Goal: Task Accomplishment & Management: Complete application form

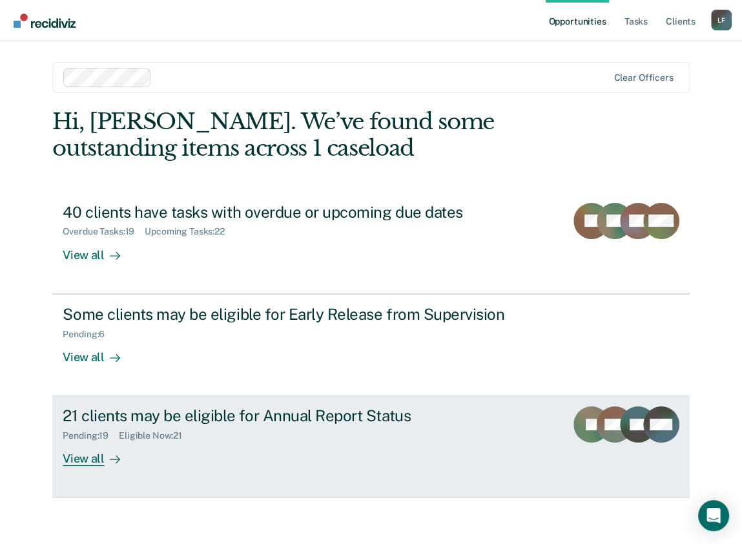
click at [90, 458] on div "View all" at bounding box center [99, 453] width 72 height 25
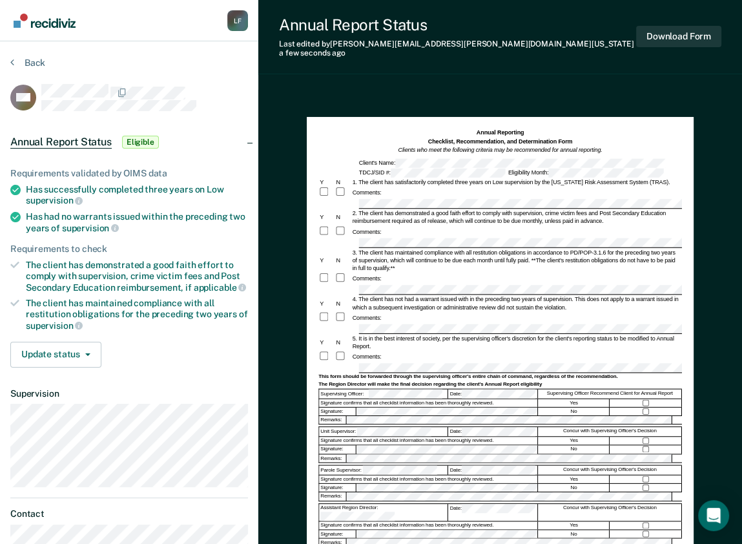
click at [411, 256] on div "3. The client has maintained compliance with all restitution obligations in acc…" at bounding box center [516, 259] width 331 height 23
drag, startPoint x: 599, startPoint y: 200, endPoint x: 392, endPoint y: 211, distance: 207.0
click at [392, 211] on div "2. The client has demonstrated a good faith effort to comply with supervision, …" at bounding box center [516, 217] width 331 height 16
copy div "Post Secondary Education reimbursement"
click at [669, 27] on button "Download Form" at bounding box center [678, 36] width 85 height 21
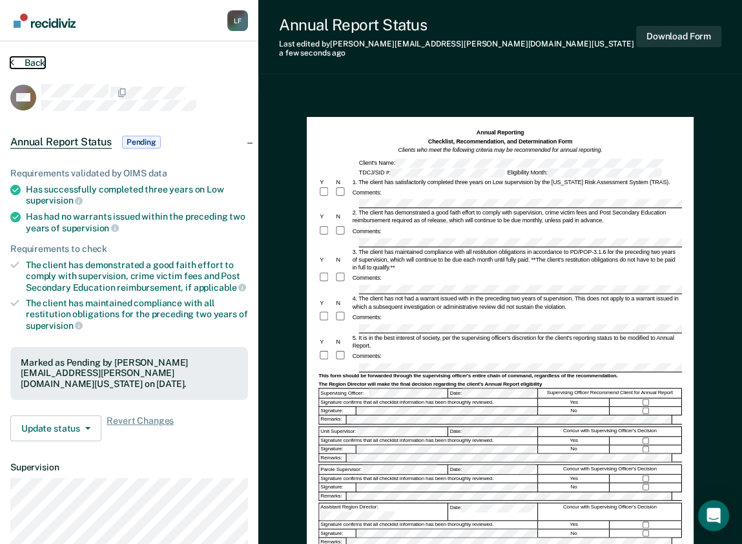
click at [24, 59] on button "Back" at bounding box center [27, 63] width 35 height 12
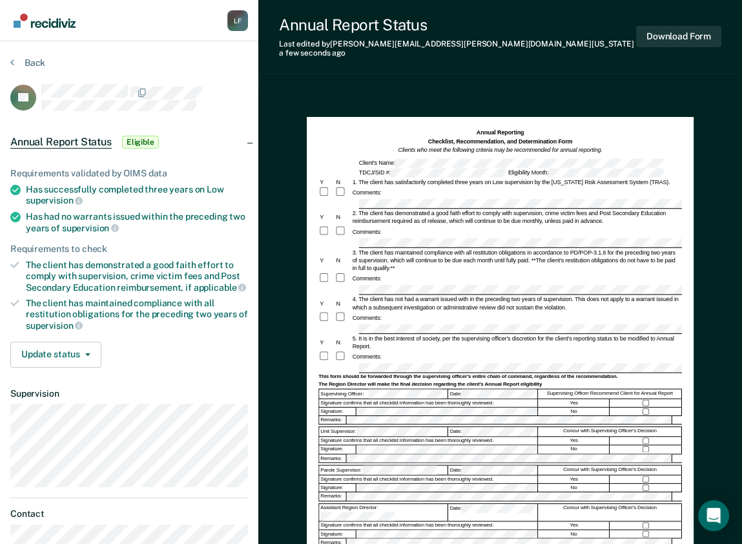
click at [419, 521] on div "Signature confirms that all checklist information has been thoroughly reviewed." at bounding box center [428, 525] width 219 height 8
click at [686, 26] on button "Download Form" at bounding box center [678, 36] width 85 height 21
click at [388, 503] on div "Assistant Region Director:" at bounding box center [383, 511] width 129 height 17
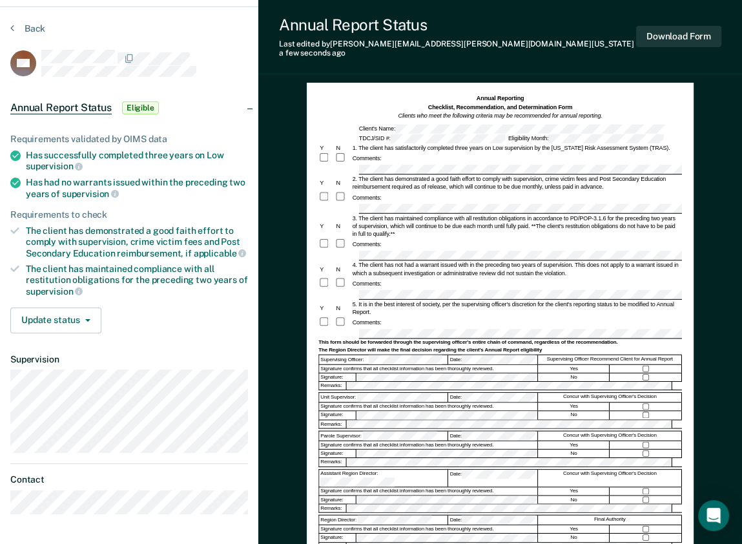
scroll to position [52, 0]
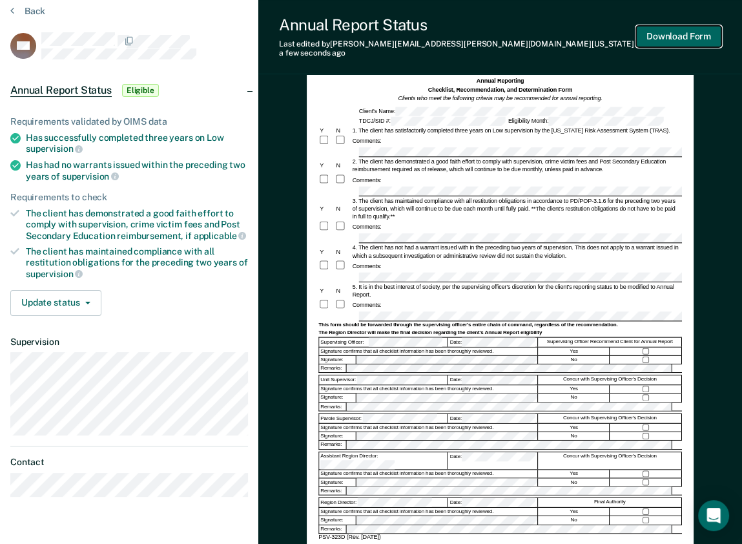
click at [676, 31] on button "Download Form" at bounding box center [678, 36] width 85 height 21
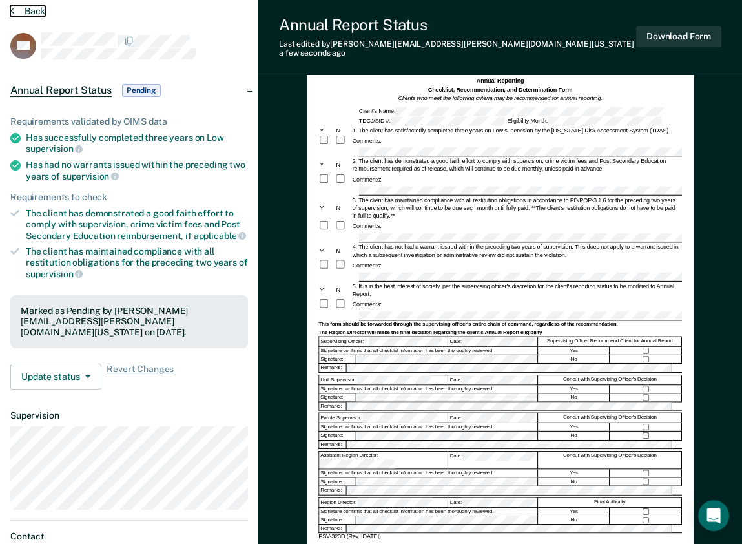
click at [24, 14] on button "Back" at bounding box center [27, 11] width 35 height 12
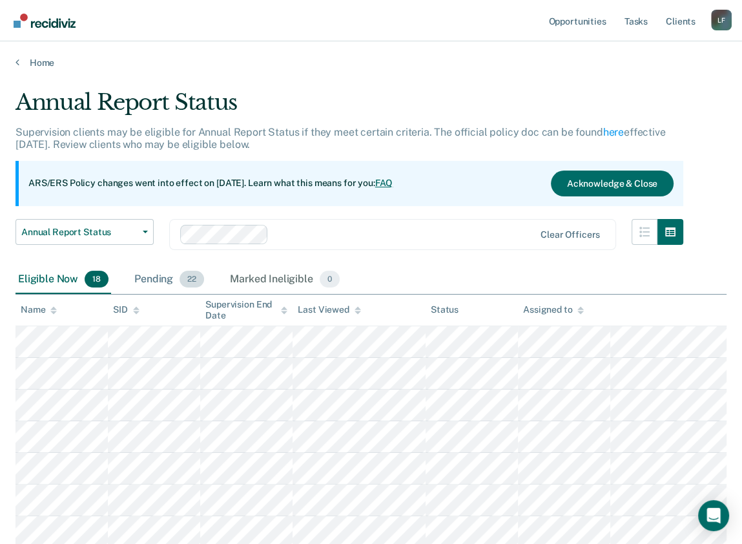
click at [141, 275] on div "Pending 22" at bounding box center [169, 280] width 75 height 28
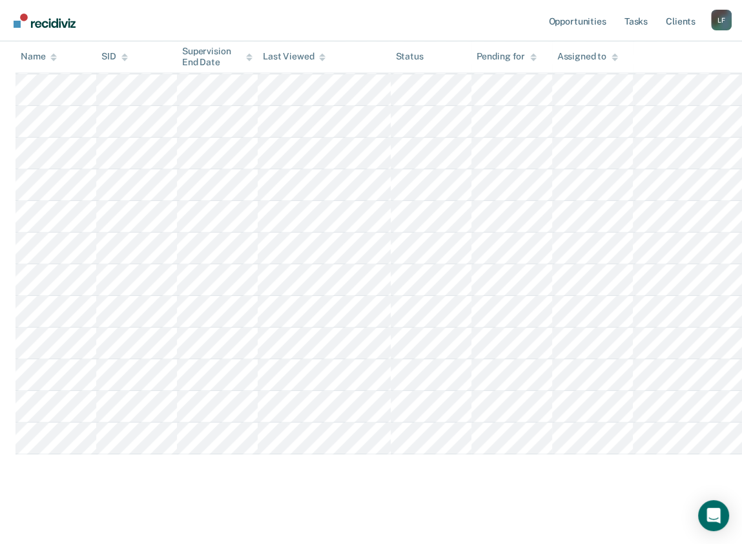
scroll to position [570, 0]
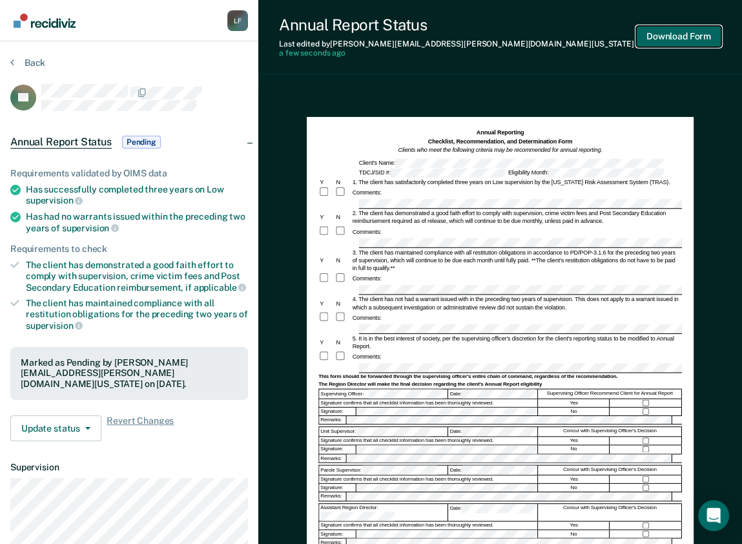
click at [685, 31] on button "Download Form" at bounding box center [678, 36] width 85 height 21
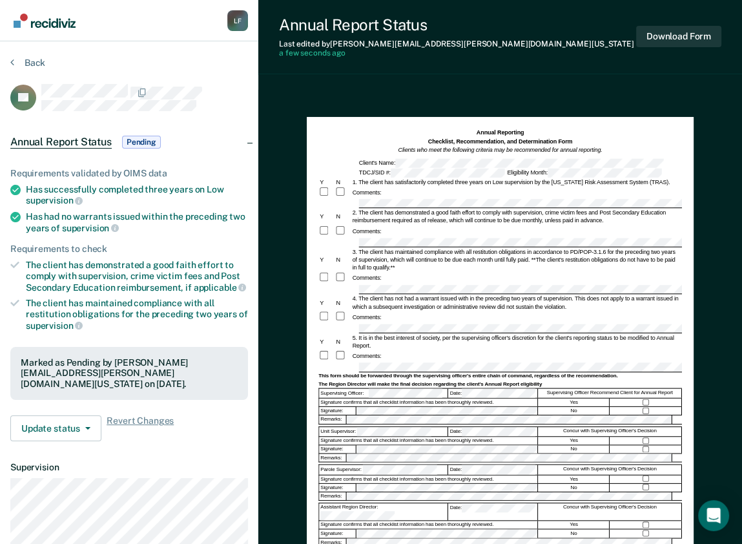
click at [340, 362] on div at bounding box center [501, 367] width 364 height 10
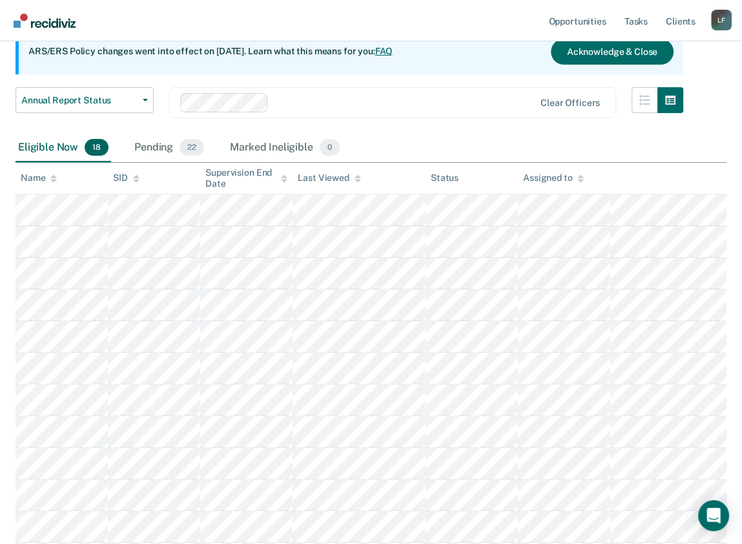
scroll to position [30, 0]
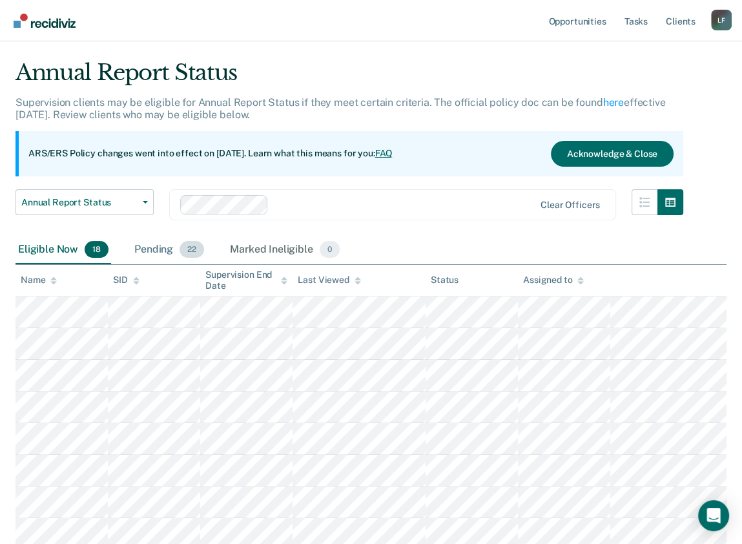
click at [155, 244] on div "Pending 22" at bounding box center [169, 250] width 75 height 28
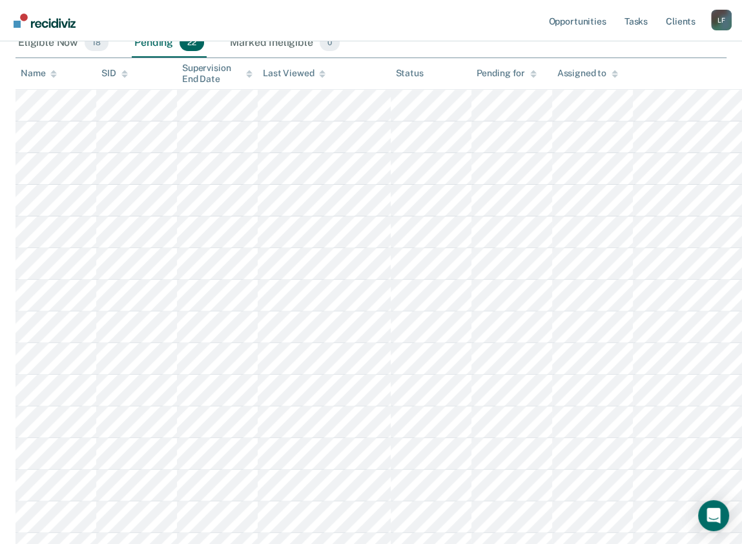
scroll to position [547, 0]
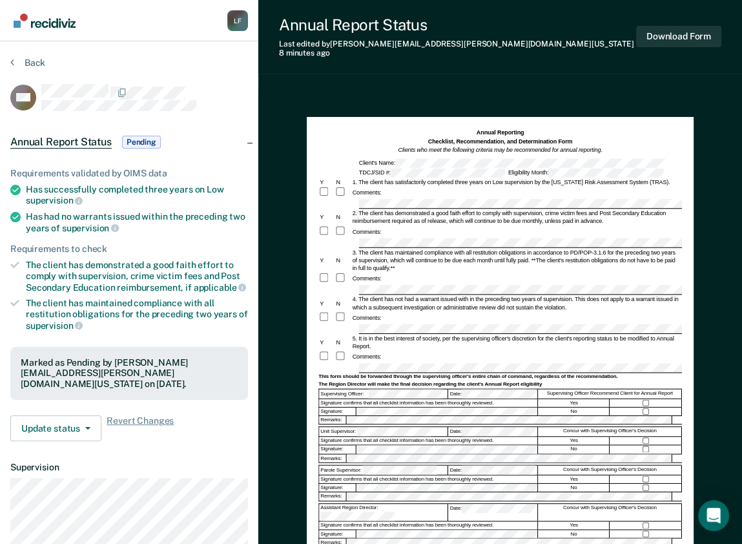
click at [462, 311] on div "Comments:" at bounding box center [501, 317] width 364 height 12
click at [666, 33] on button "Download Form" at bounding box center [678, 36] width 85 height 21
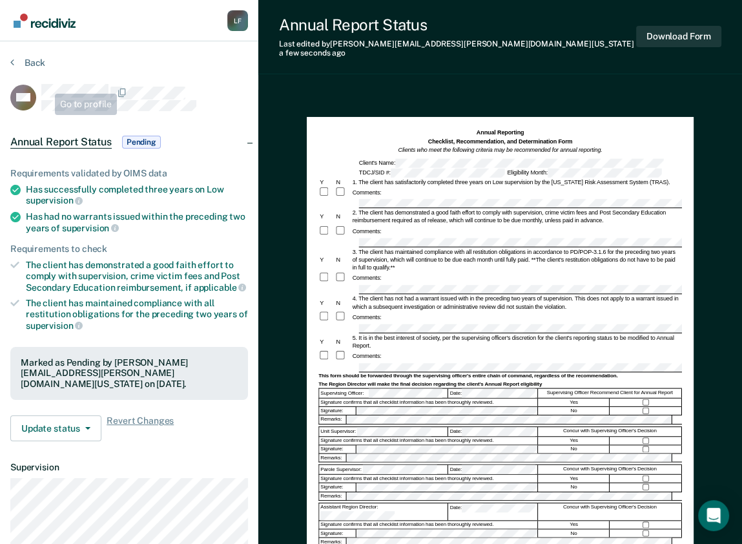
click at [36, 56] on section "Back OW Annual Report Status Pending Requirements validated by OIMS data Has su…" at bounding box center [129, 364] width 258 height 647
click at [34, 59] on button "Back" at bounding box center [27, 63] width 35 height 12
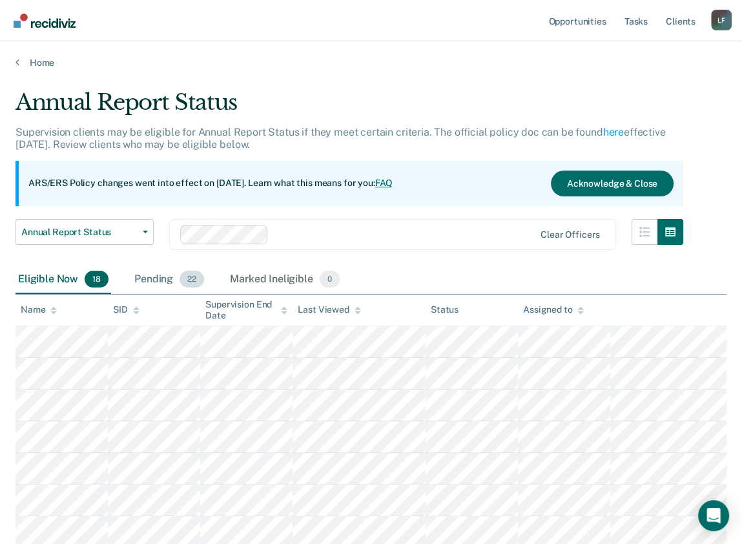
click at [169, 280] on div "Pending 22" at bounding box center [169, 280] width 75 height 28
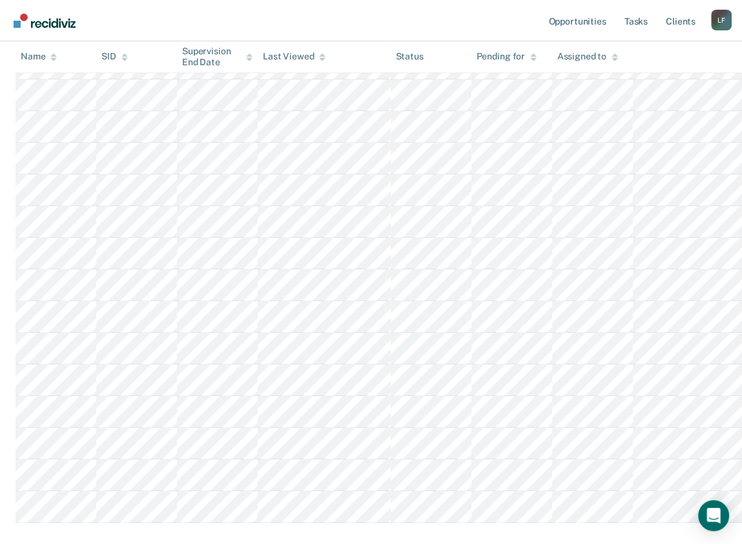
scroll to position [570, 0]
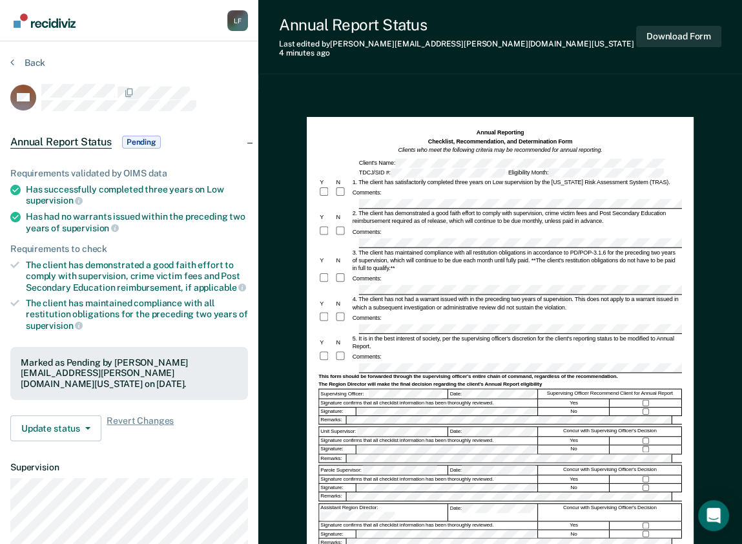
click at [395, 353] on form "Annual Reporting Checklist, Recommendation, and Determination Form Clients who …" at bounding box center [501, 361] width 364 height 465
click at [693, 37] on button "Download Form" at bounding box center [678, 36] width 85 height 21
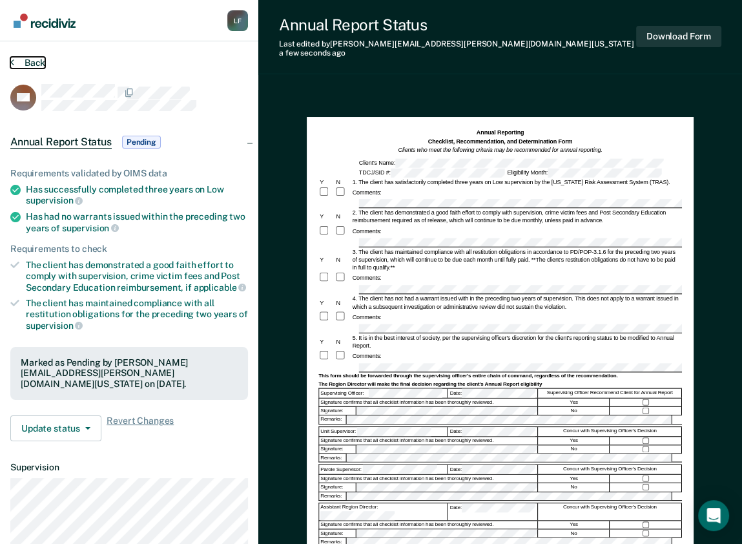
click at [28, 66] on button "Back" at bounding box center [27, 63] width 35 height 12
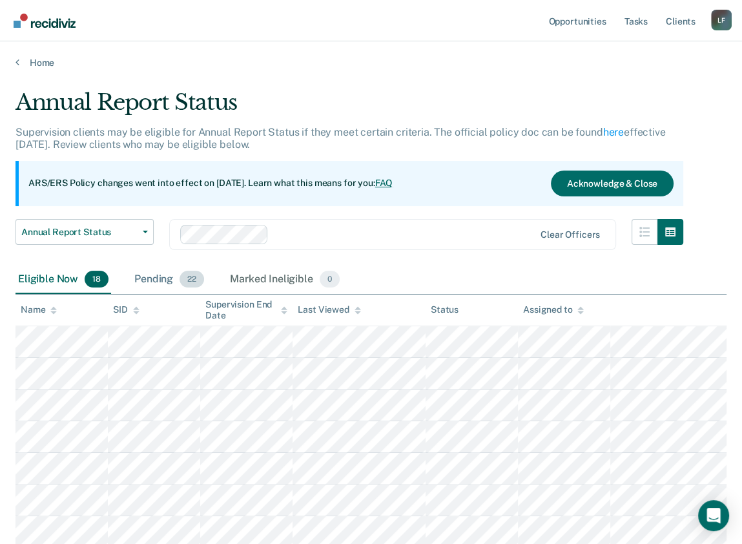
click at [165, 284] on div "Pending 22" at bounding box center [169, 280] width 75 height 28
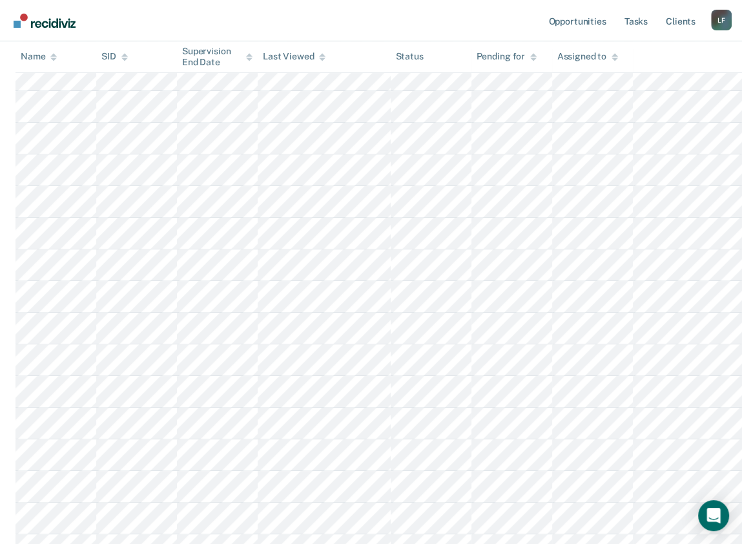
scroll to position [569, 0]
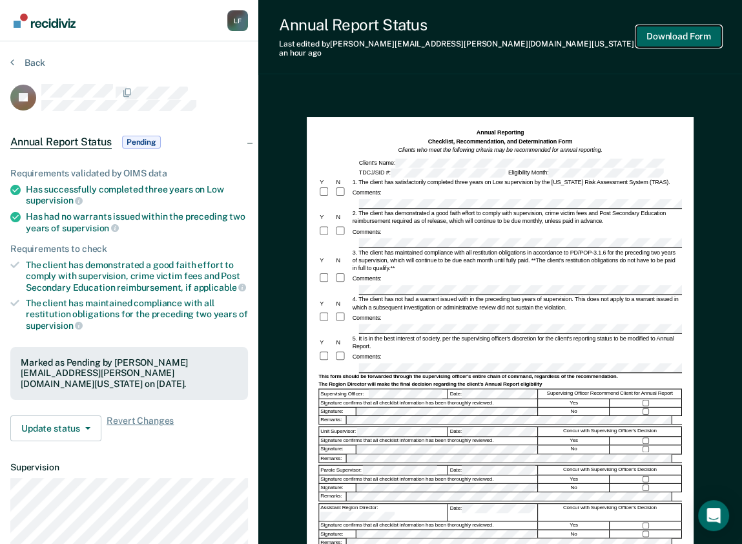
click at [679, 35] on button "Download Form" at bounding box center [678, 36] width 85 height 21
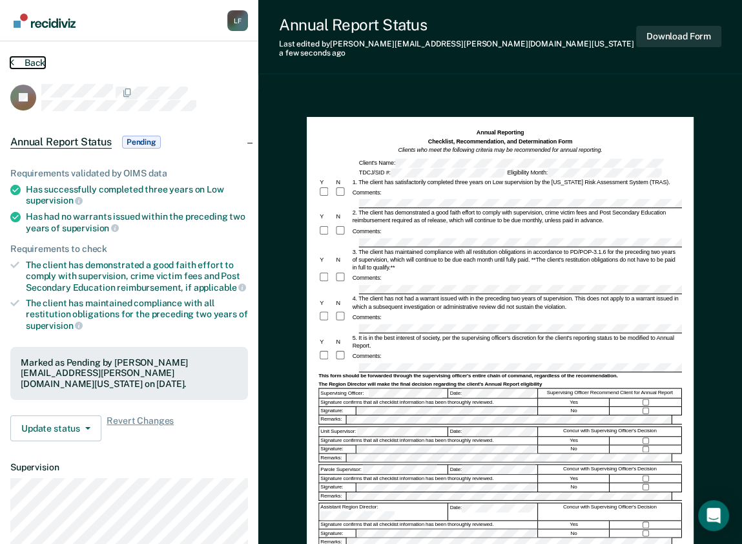
click at [23, 62] on button "Back" at bounding box center [27, 63] width 35 height 12
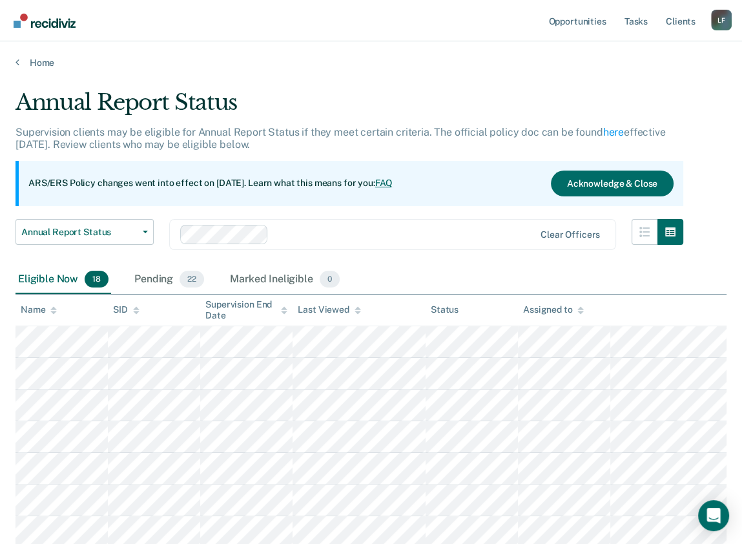
click at [129, 273] on div "Eligible Now 18 Pending 22 Marked Ineligible 0" at bounding box center [179, 280] width 327 height 28
click at [150, 279] on div "Pending 22" at bounding box center [169, 280] width 75 height 28
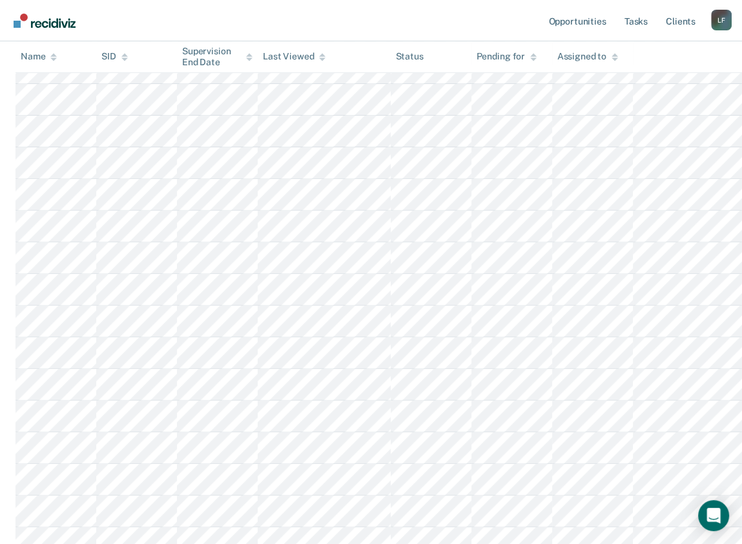
scroll to position [310, 0]
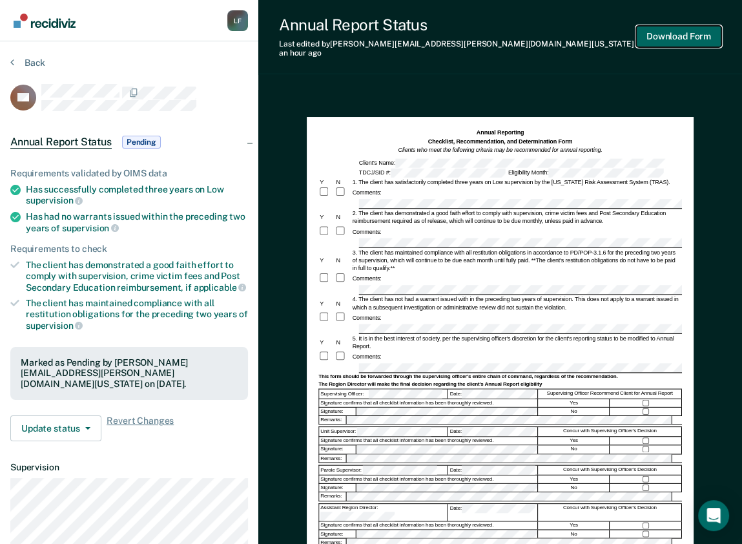
click at [664, 34] on button "Download Form" at bounding box center [678, 36] width 85 height 21
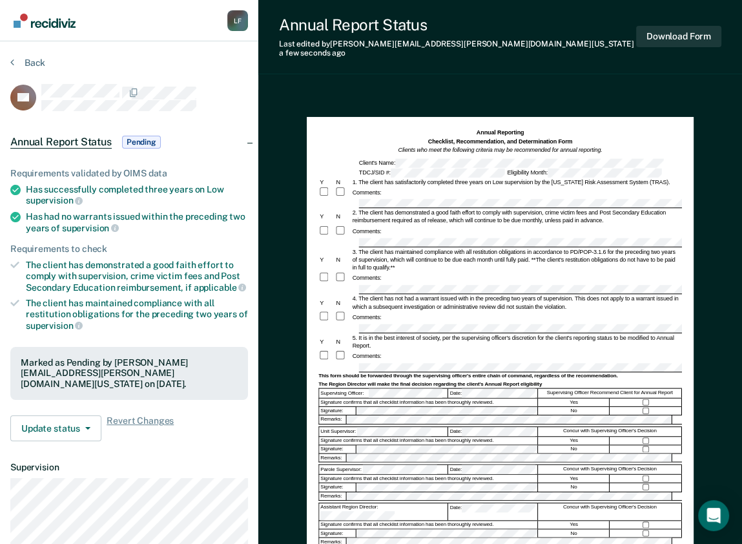
click at [31, 55] on section "Back DS Annual Report Status Pending Requirements validated by OIMS data Has su…" at bounding box center [129, 359] width 258 height 636
click at [19, 55] on section "Back DS Annual Report Status Pending Requirements validated by OIMS data Has su…" at bounding box center [129, 359] width 258 height 636
click at [18, 64] on button "Back" at bounding box center [27, 63] width 35 height 12
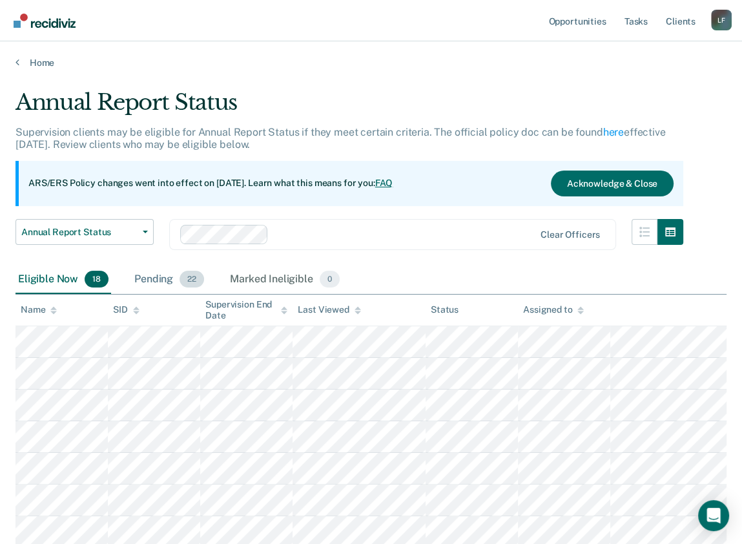
click at [139, 283] on div "Pending 22" at bounding box center [169, 280] width 75 height 28
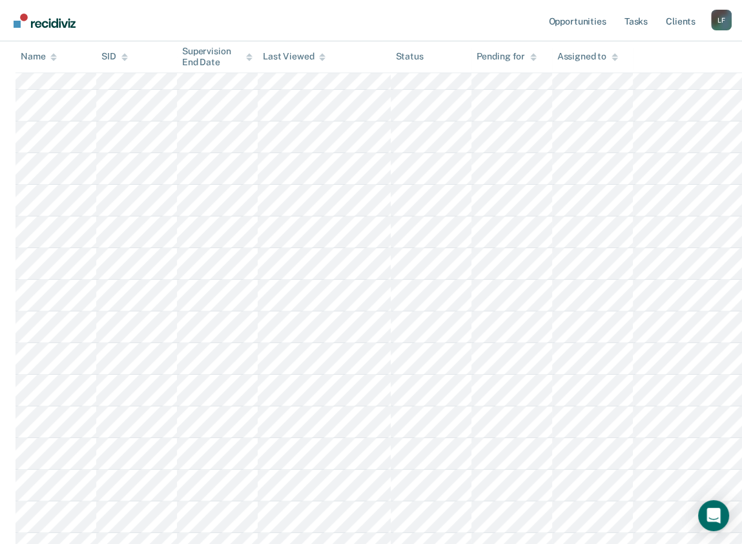
scroll to position [413, 0]
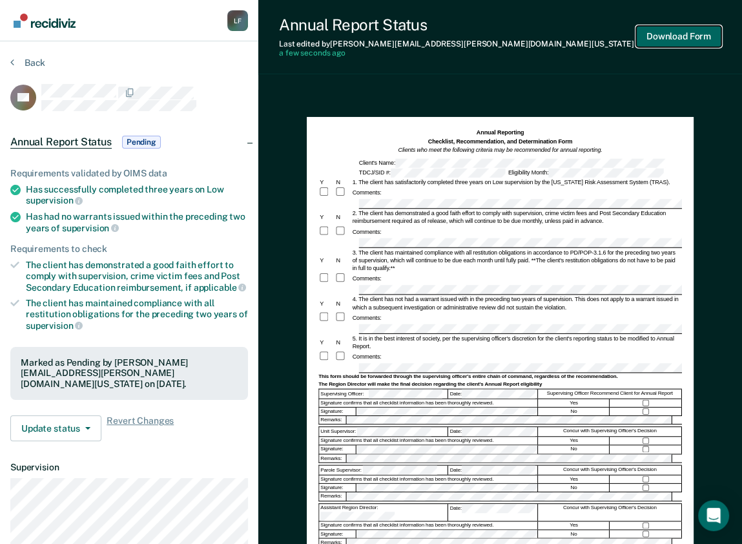
click at [673, 28] on button "Download Form" at bounding box center [678, 36] width 85 height 21
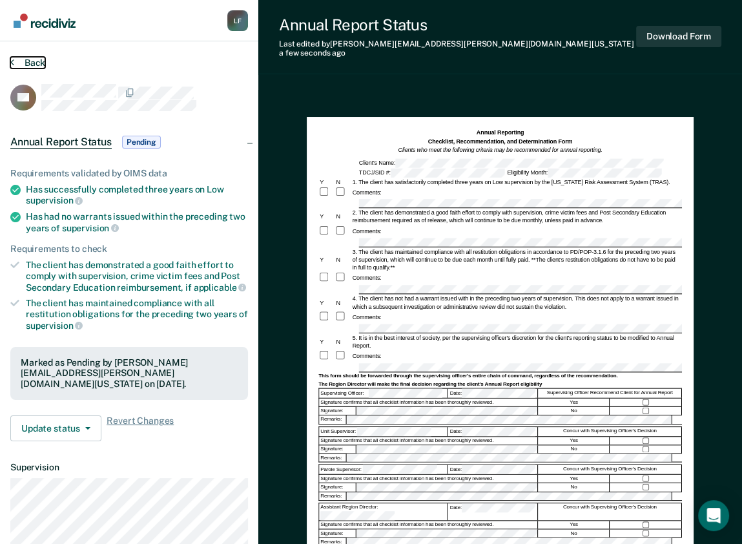
click at [13, 57] on icon at bounding box center [12, 62] width 4 height 10
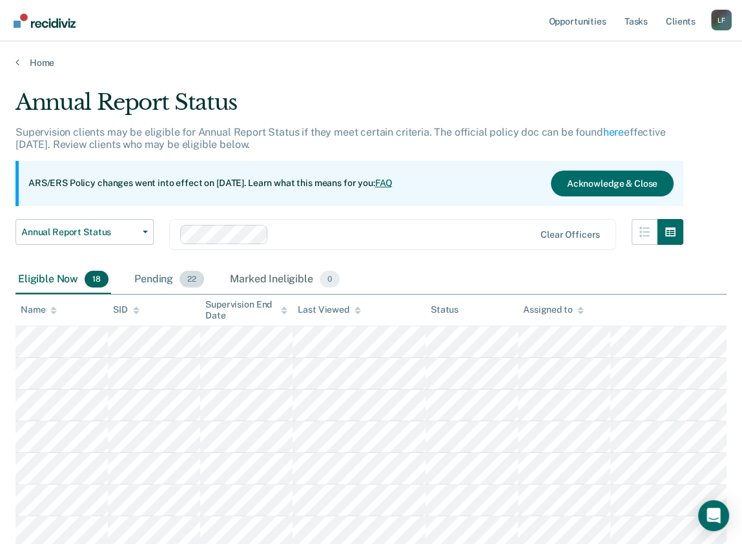
click at [132, 282] on div "Pending 22" at bounding box center [169, 280] width 75 height 28
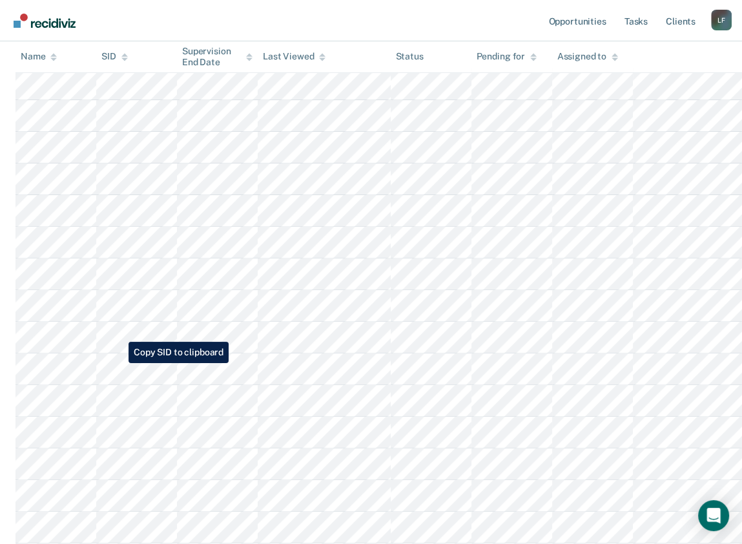
scroll to position [413, 0]
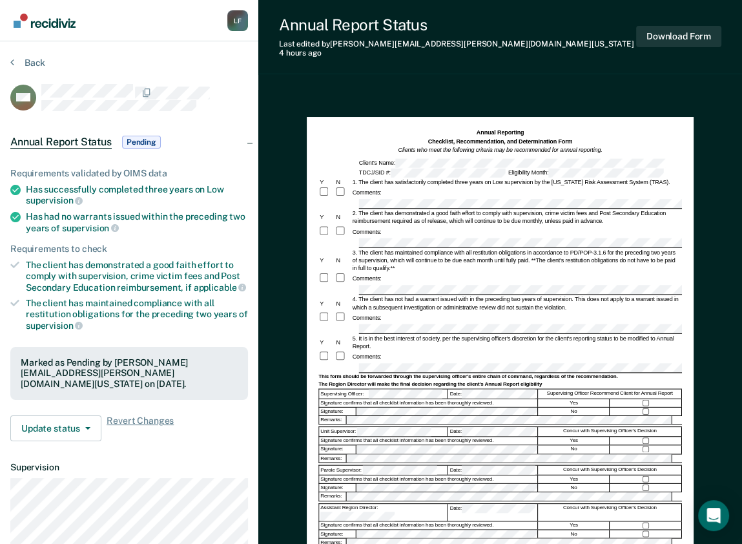
click at [647, 399] on div at bounding box center [647, 403] width 72 height 8
click at [683, 39] on button "Download Form" at bounding box center [678, 36] width 85 height 21
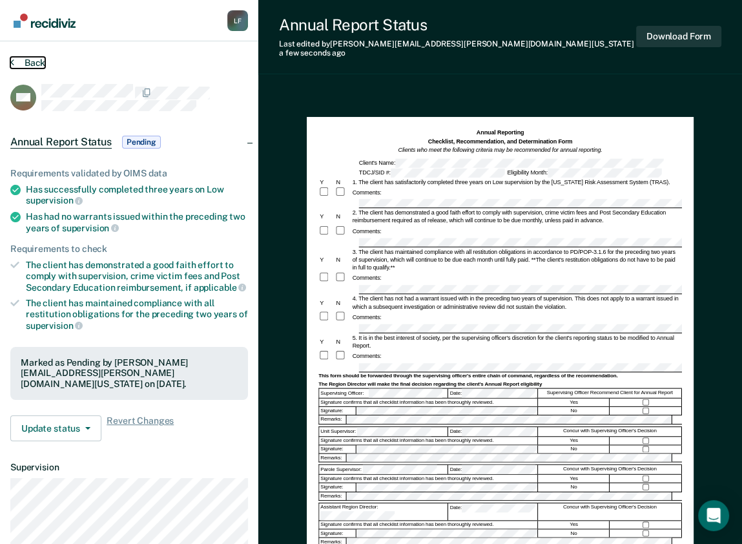
click at [39, 59] on button "Back" at bounding box center [27, 63] width 35 height 12
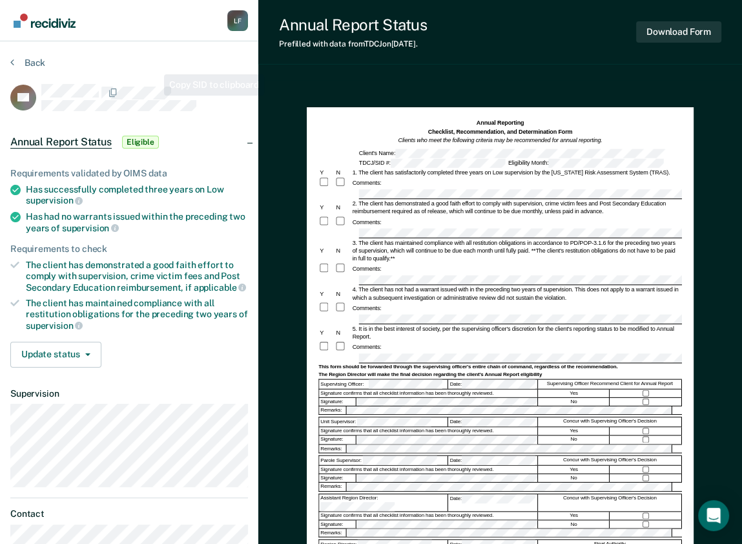
click at [154, 97] on div at bounding box center [144, 92] width 207 height 16
click at [335, 67] on div "Annual Report Status Prefilled with data from TDCJ on 09-29-2025 . Download For…" at bounding box center [500, 326] width 484 height 653
drag, startPoint x: 174, startPoint y: 89, endPoint x: 172, endPoint y: 71, distance: 18.3
click at [182, 70] on div "Back" at bounding box center [129, 70] width 238 height 27
click at [351, 512] on div "Signature confirms that all checklist information has been thoroughly reviewed." at bounding box center [428, 516] width 219 height 8
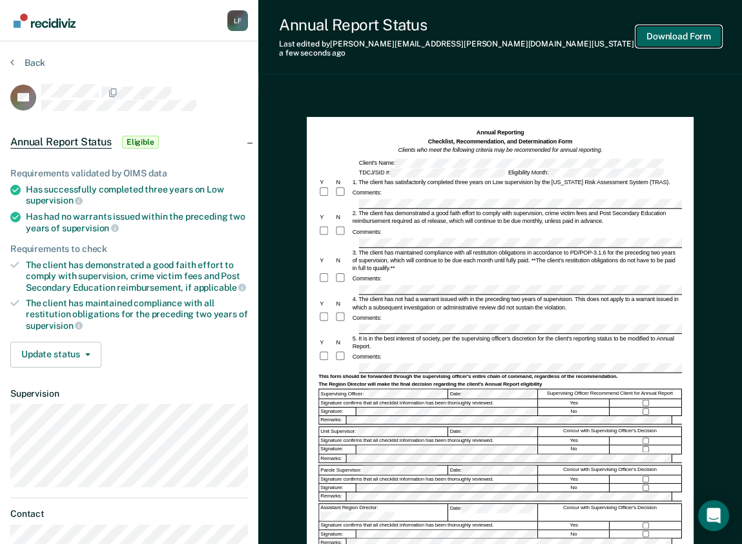
click at [681, 37] on button "Download Form" at bounding box center [678, 36] width 85 height 21
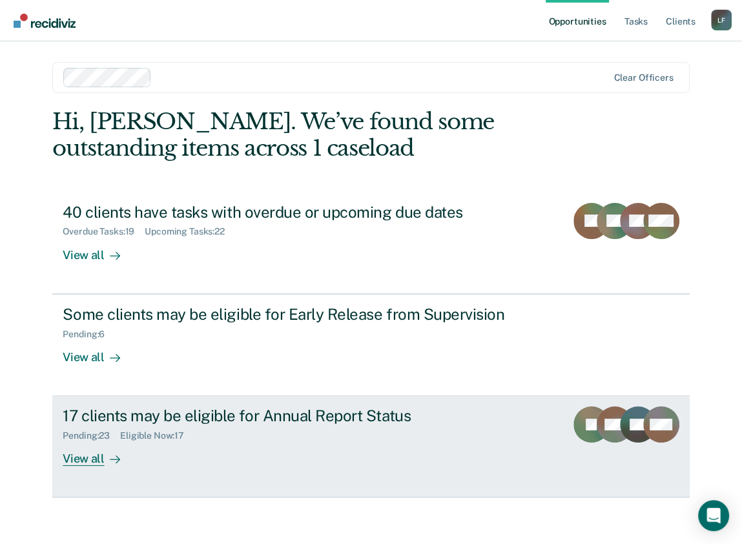
click at [128, 412] on div "17 clients may be eligible for Annual Report Status" at bounding box center [290, 415] width 454 height 19
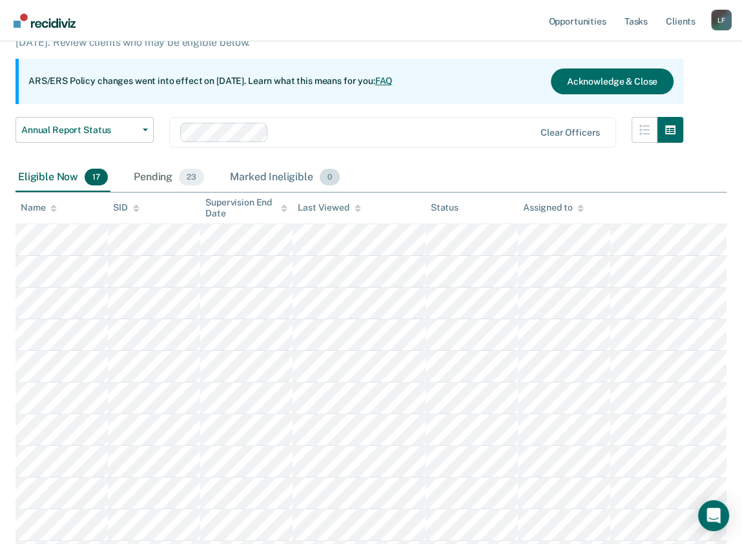
scroll to position [103, 0]
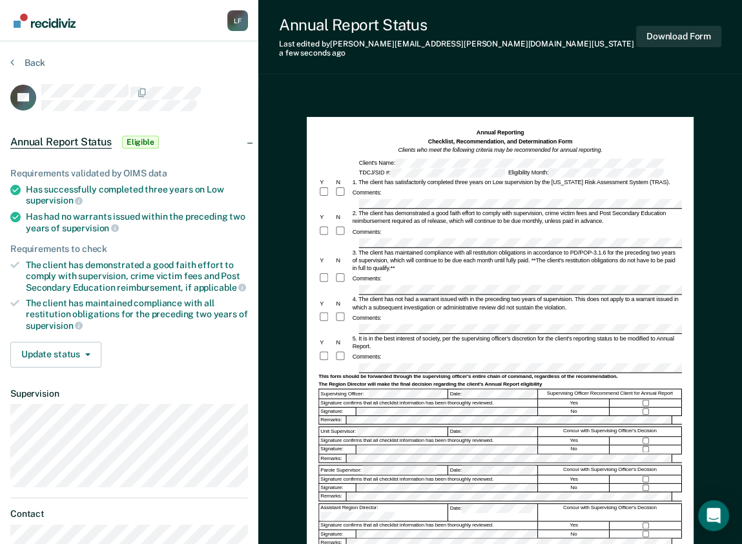
click at [316, 405] on div "Annual Reporting Checklist, Recommendation, and Determination Form Clients who …" at bounding box center [500, 369] width 387 height 505
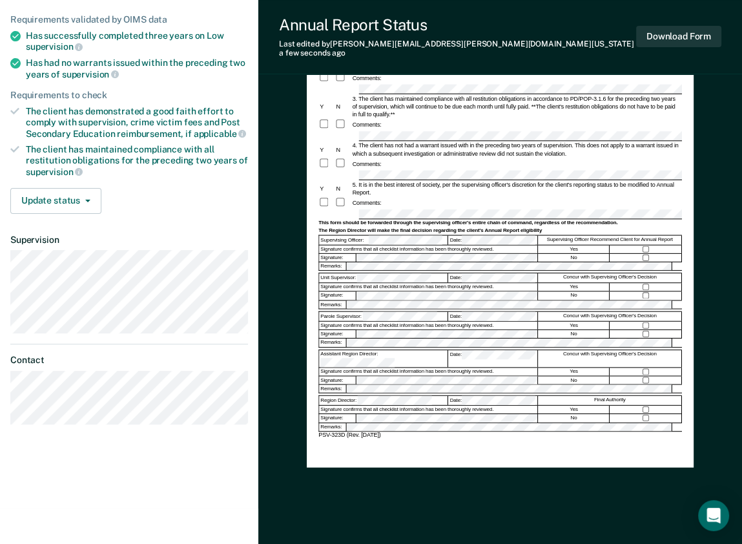
scroll to position [155, 0]
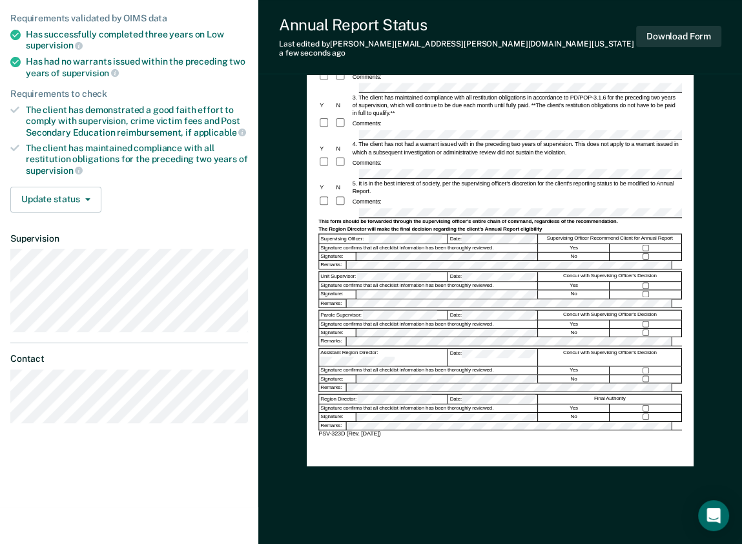
click at [323, 348] on div "Assistant Region Director:" at bounding box center [383, 356] width 129 height 17
click at [687, 32] on button "Download Form" at bounding box center [678, 36] width 85 height 21
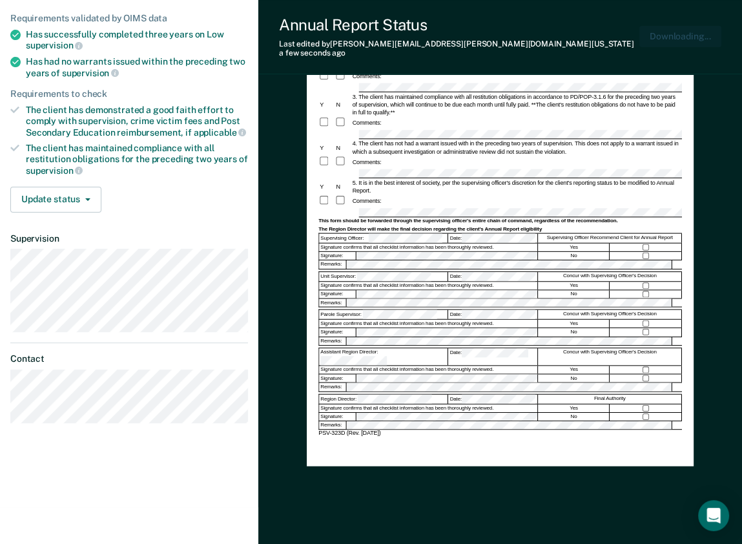
scroll to position [0, 0]
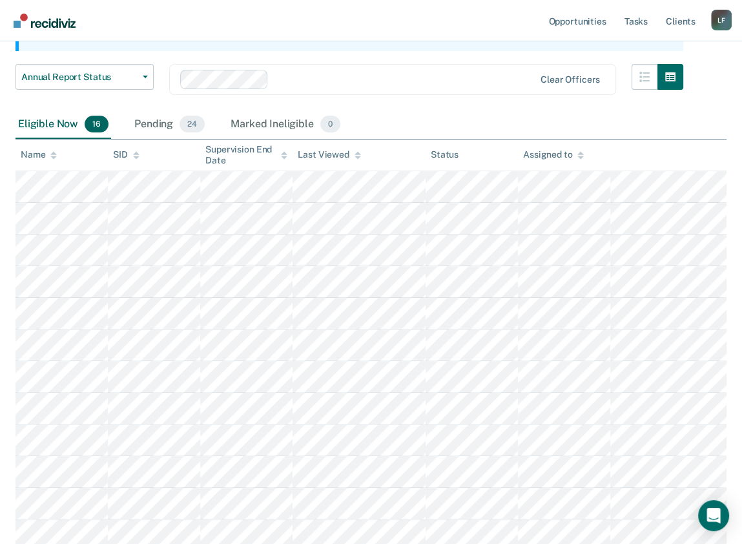
scroll to position [103, 0]
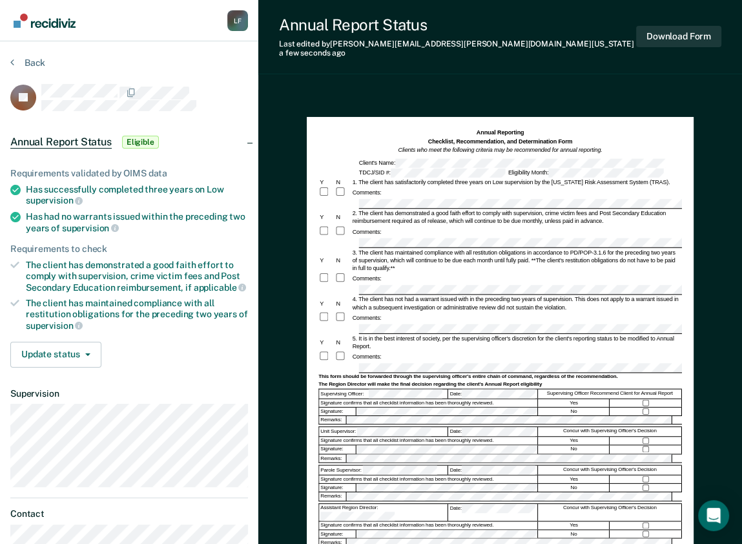
click at [586, 230] on form "Annual Reporting Checklist, Recommendation, and Determination Form Clients who …" at bounding box center [501, 361] width 364 height 465
drag, startPoint x: 597, startPoint y: 227, endPoint x: 339, endPoint y: 232, distance: 258.5
click at [339, 238] on div at bounding box center [501, 243] width 364 height 10
click at [667, 35] on button "Download Form" at bounding box center [678, 36] width 85 height 21
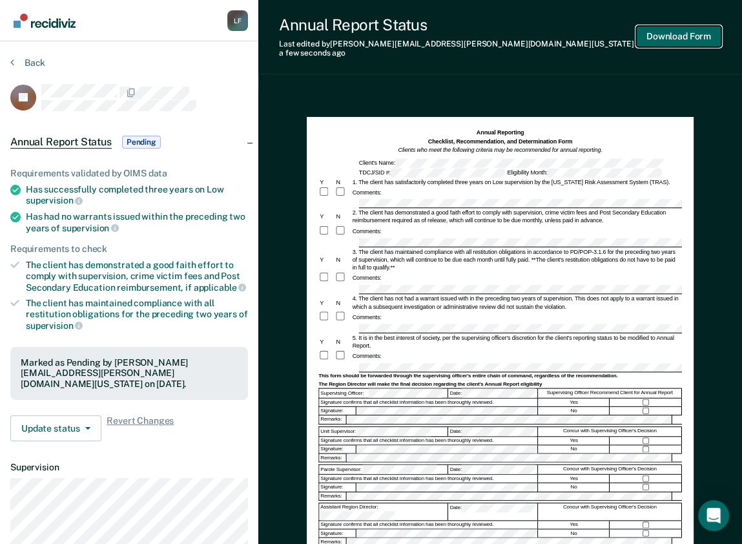
click at [682, 34] on button "Download Form" at bounding box center [678, 36] width 85 height 21
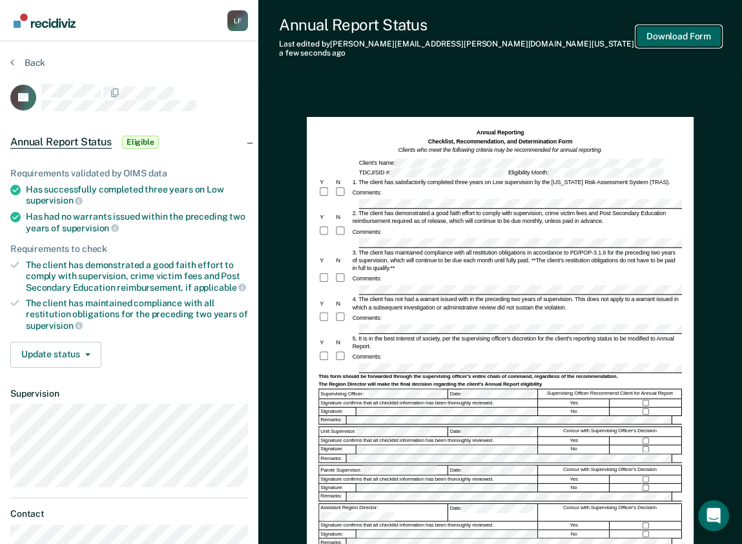
click at [662, 31] on button "Download Form" at bounding box center [678, 36] width 85 height 21
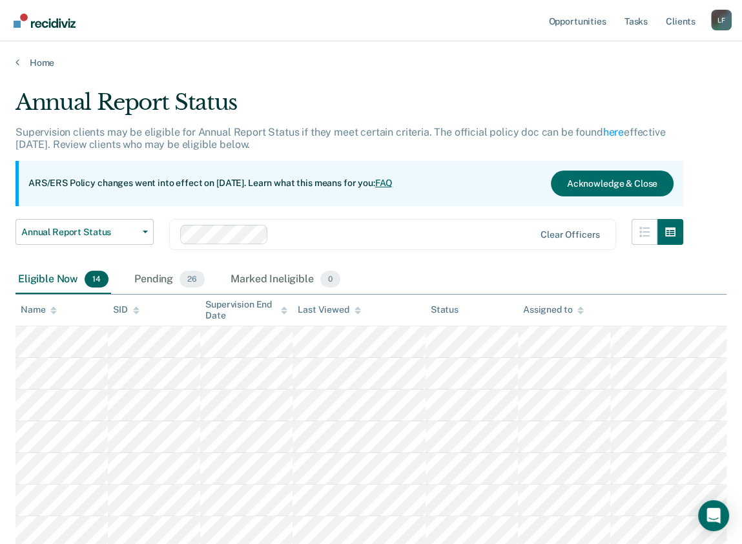
scroll to position [103, 0]
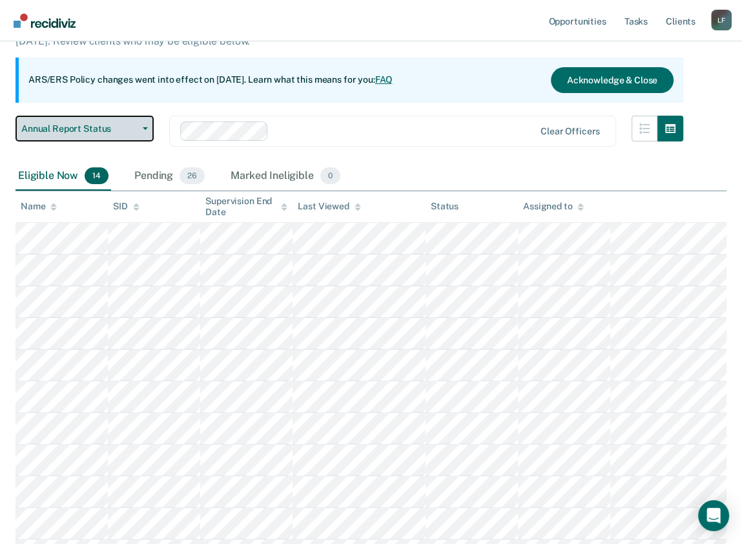
click at [96, 127] on span "Annual Report Status" at bounding box center [79, 128] width 116 height 11
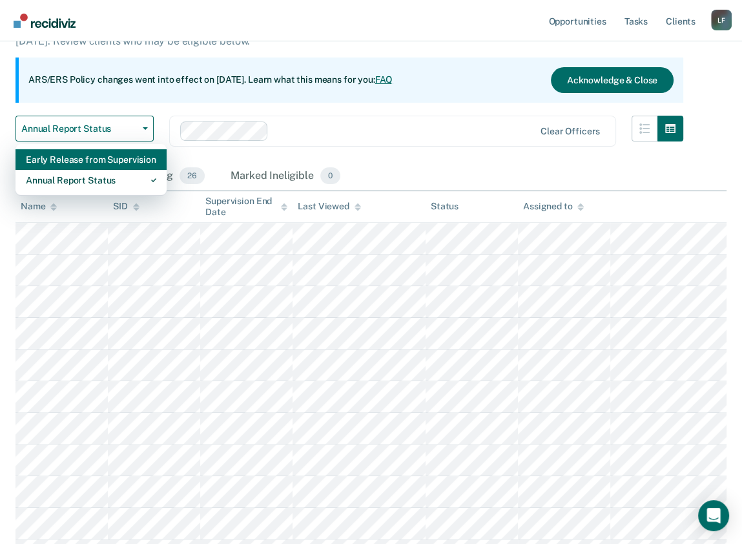
click at [114, 155] on div "Early Release from Supervision" at bounding box center [91, 159] width 131 height 21
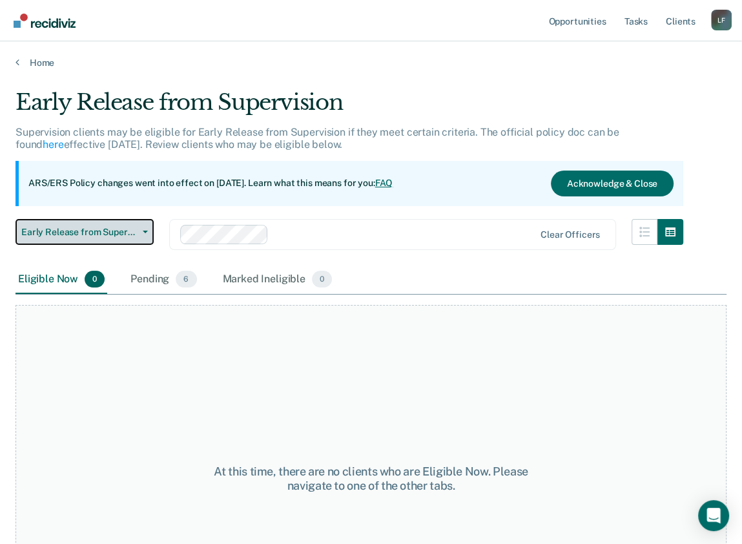
click at [112, 227] on span "Early Release from Supervision" at bounding box center [79, 232] width 116 height 11
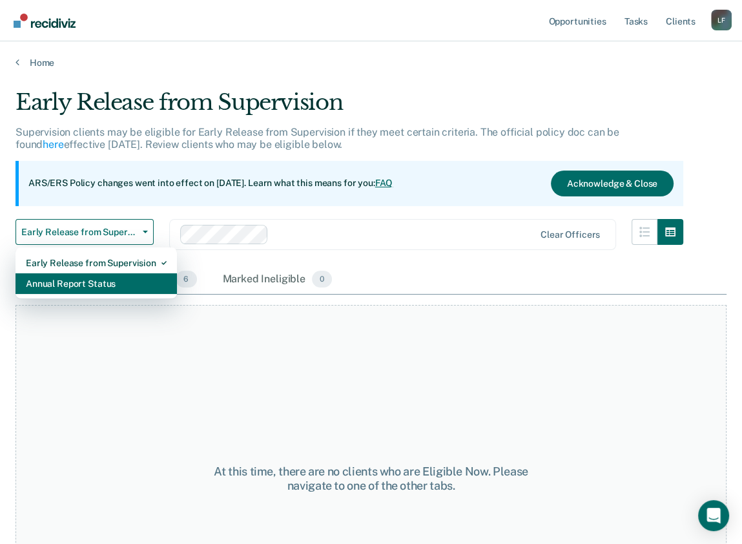
click at [83, 284] on div "Annual Report Status" at bounding box center [96, 283] width 141 height 21
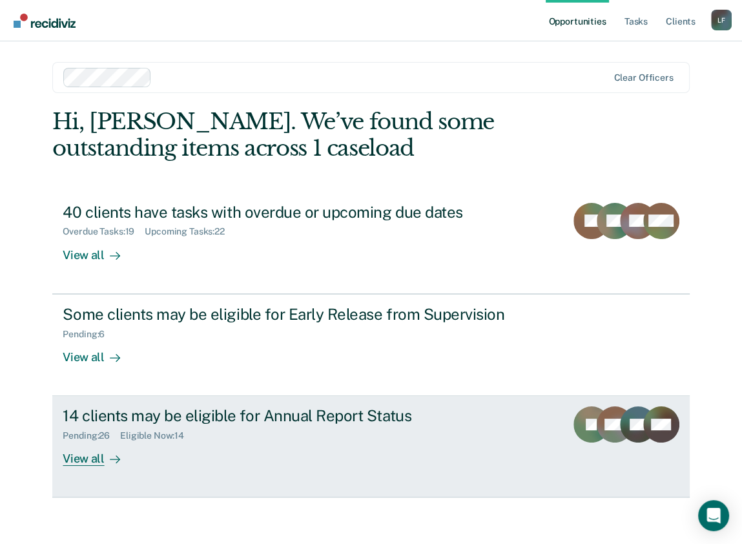
click at [140, 425] on div "Pending : 26 Eligible Now : 14" at bounding box center [290, 433] width 454 height 16
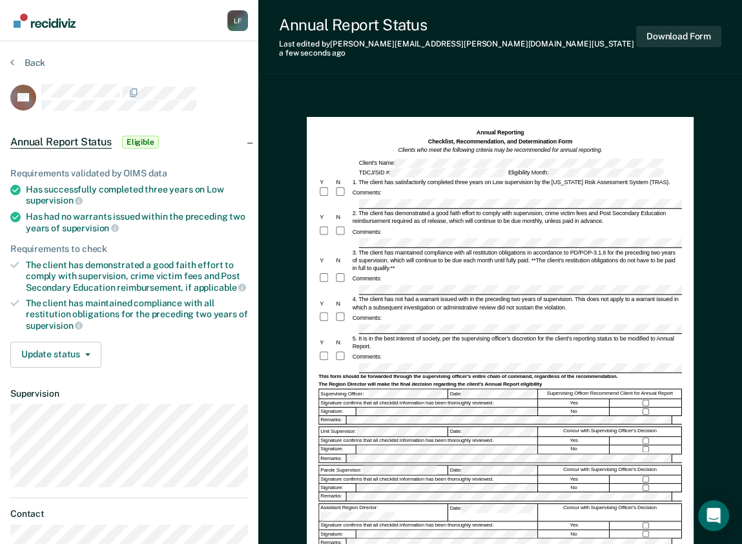
click at [642, 399] on div at bounding box center [647, 403] width 72 height 8
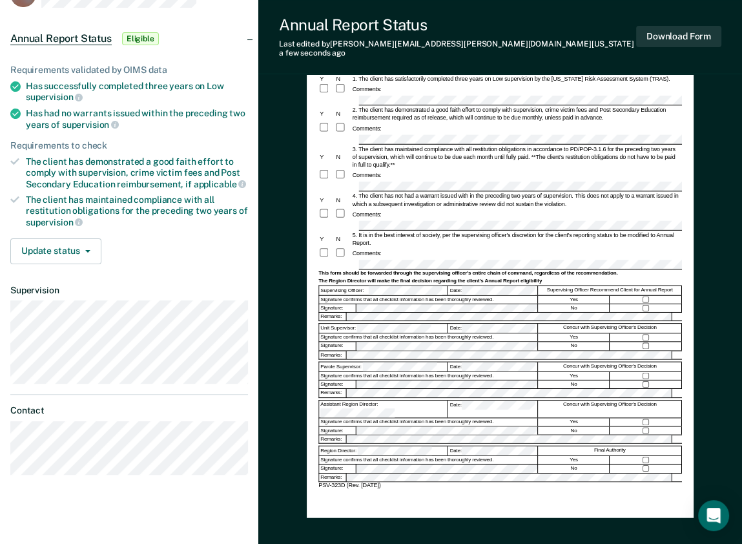
scroll to position [52, 0]
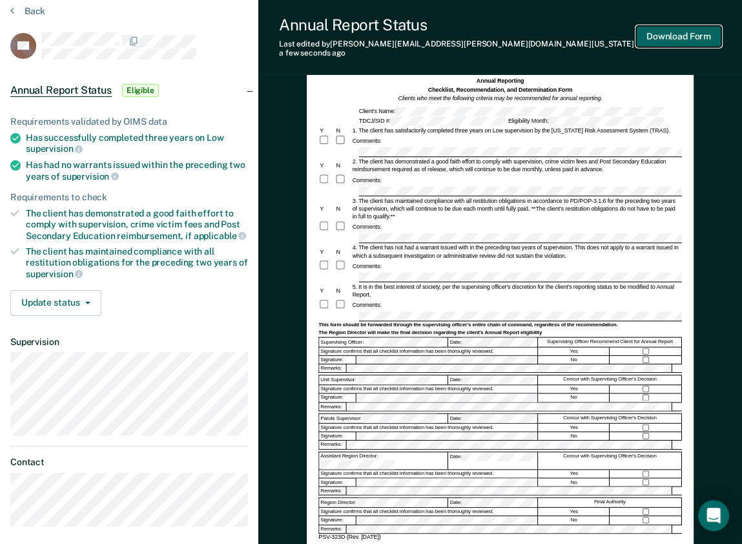
click at [671, 32] on button "Download Form" at bounding box center [678, 36] width 85 height 21
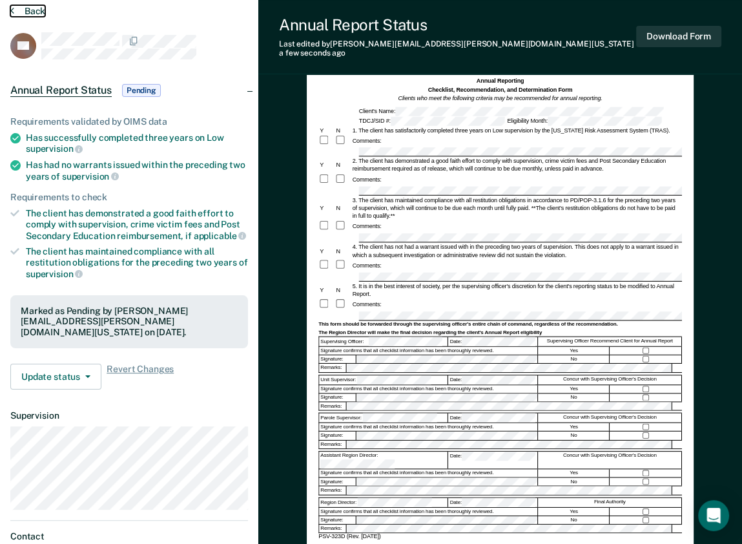
click at [21, 11] on button "Back" at bounding box center [27, 11] width 35 height 12
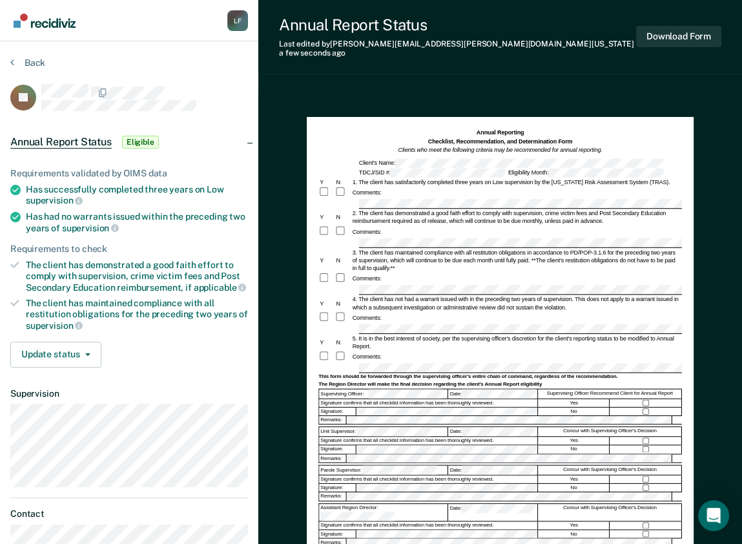
click at [389, 350] on div "Comments:" at bounding box center [501, 356] width 364 height 12
click at [46, 145] on span "Annual Report Status" at bounding box center [60, 142] width 101 height 13
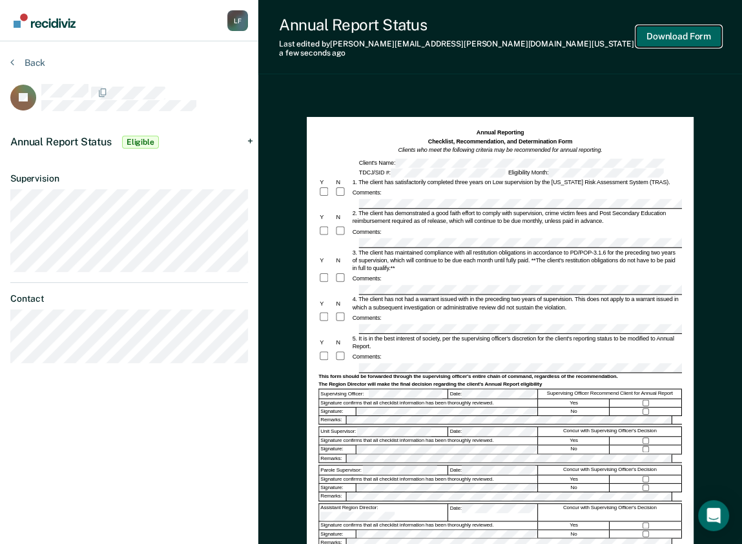
click at [679, 26] on button "Download Form" at bounding box center [678, 36] width 85 height 21
